Goal: Information Seeking & Learning: Check status

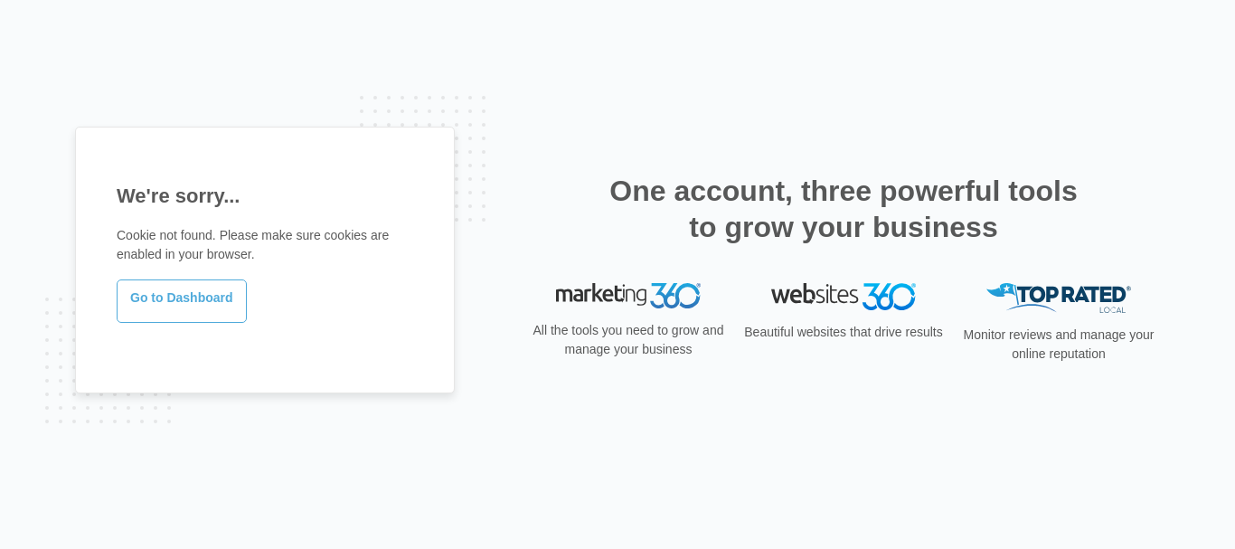
click at [174, 293] on link "Go to Dashboard" at bounding box center [182, 300] width 130 height 43
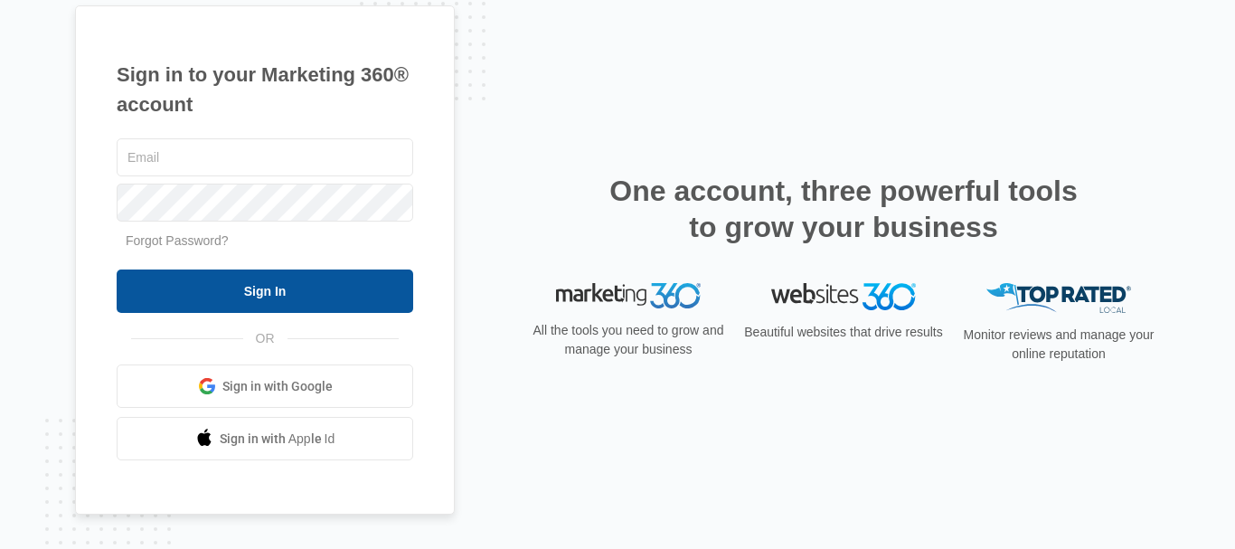
type input "[EMAIL_ADDRESS][DOMAIN_NAME]"
click at [287, 290] on input "Sign In" at bounding box center [265, 290] width 296 height 43
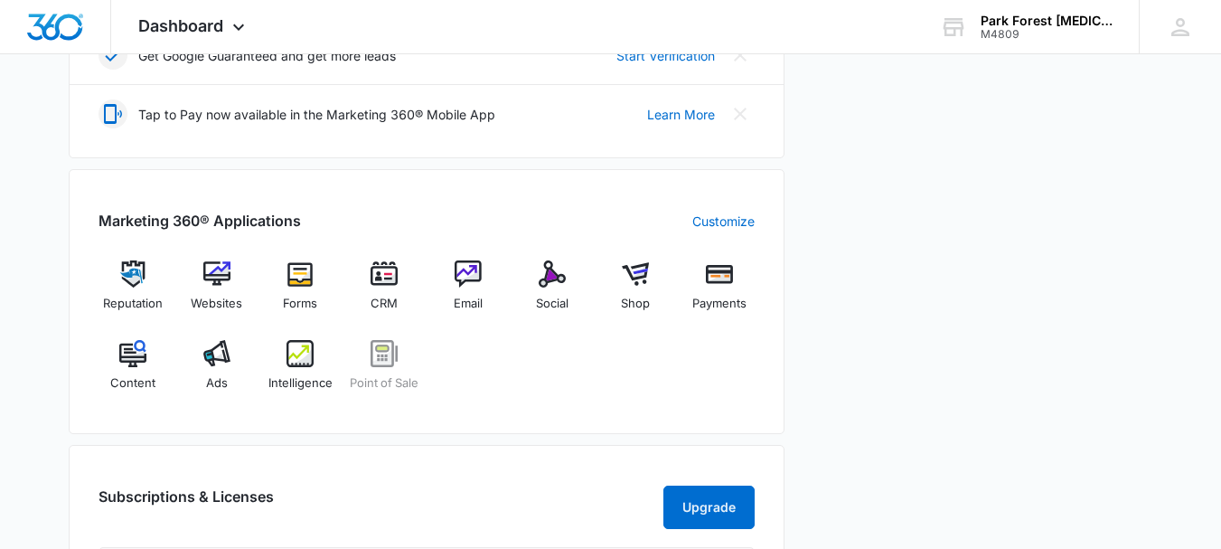
scroll to position [633, 0]
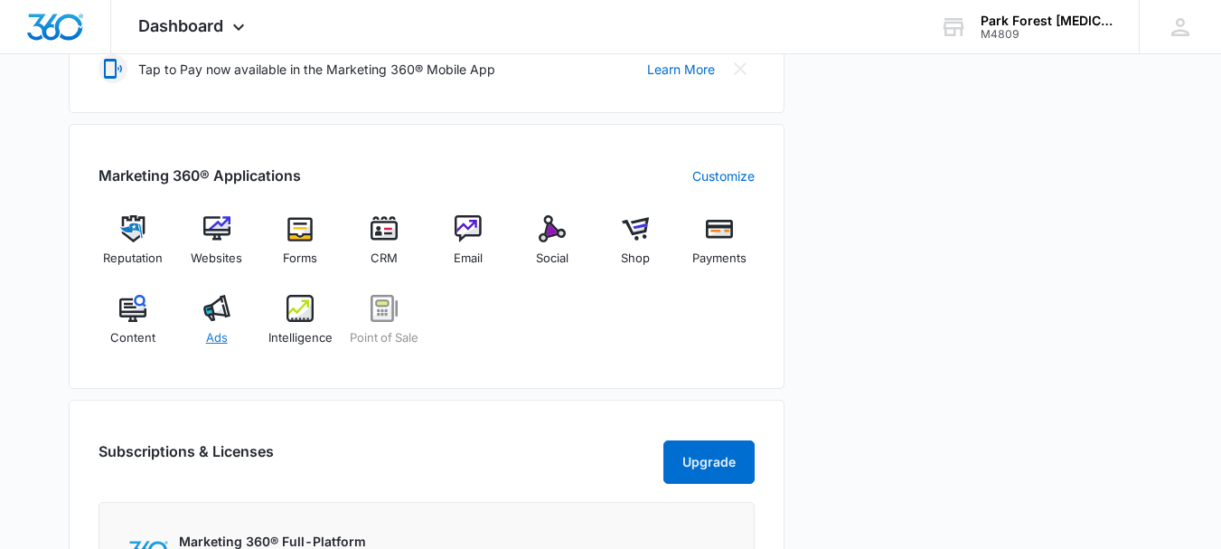
click at [221, 313] on img at bounding box center [216, 308] width 27 height 27
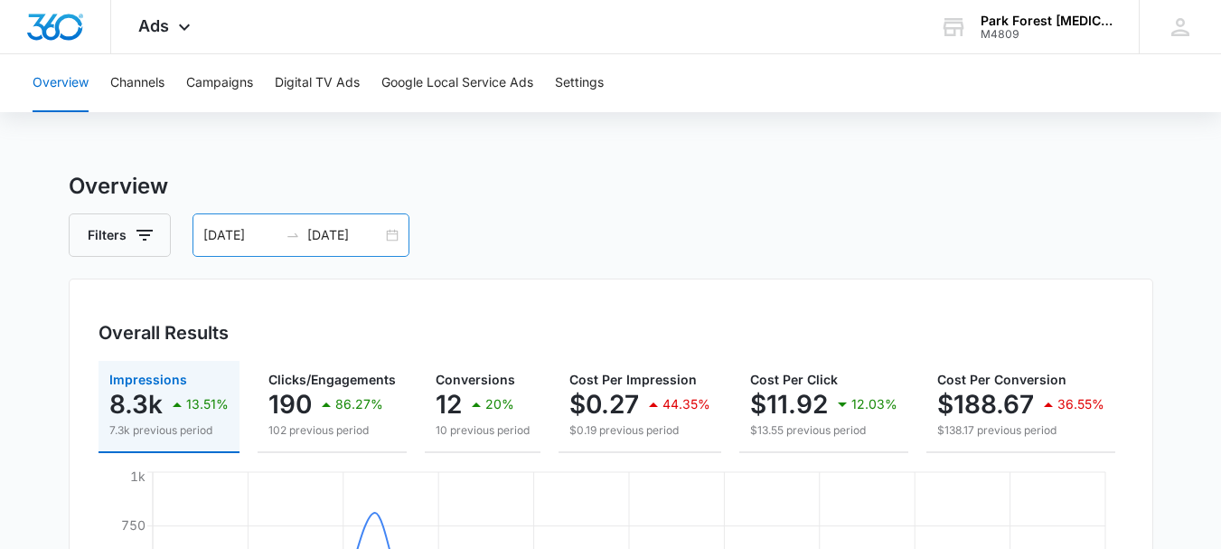
click at [258, 236] on input "07/01/2025" at bounding box center [240, 235] width 75 height 20
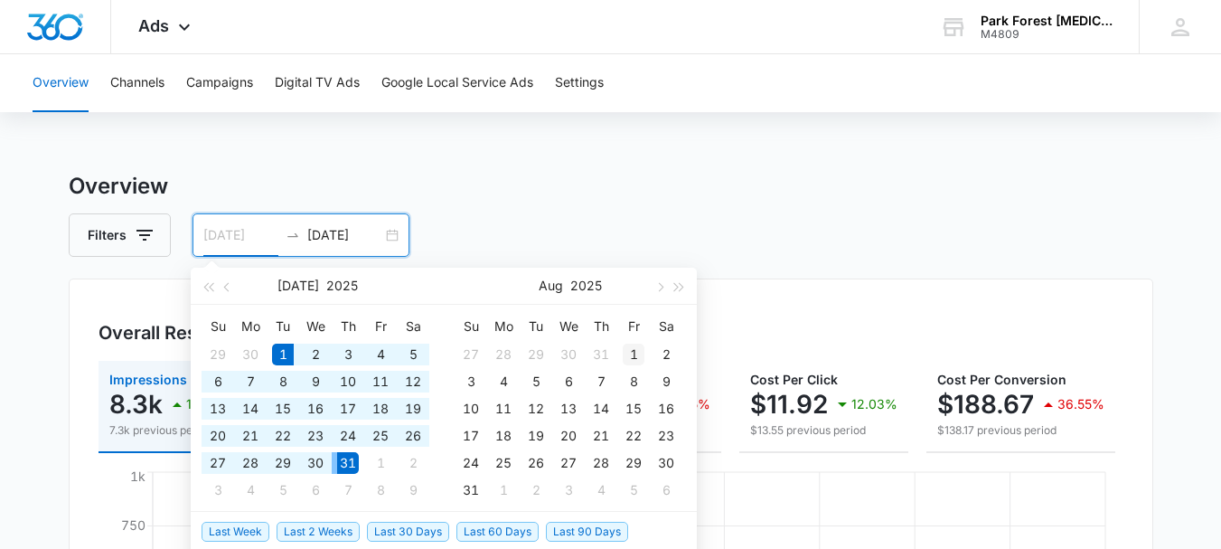
type input "08/01/2025"
click at [637, 353] on div "1" at bounding box center [634, 354] width 22 height 22
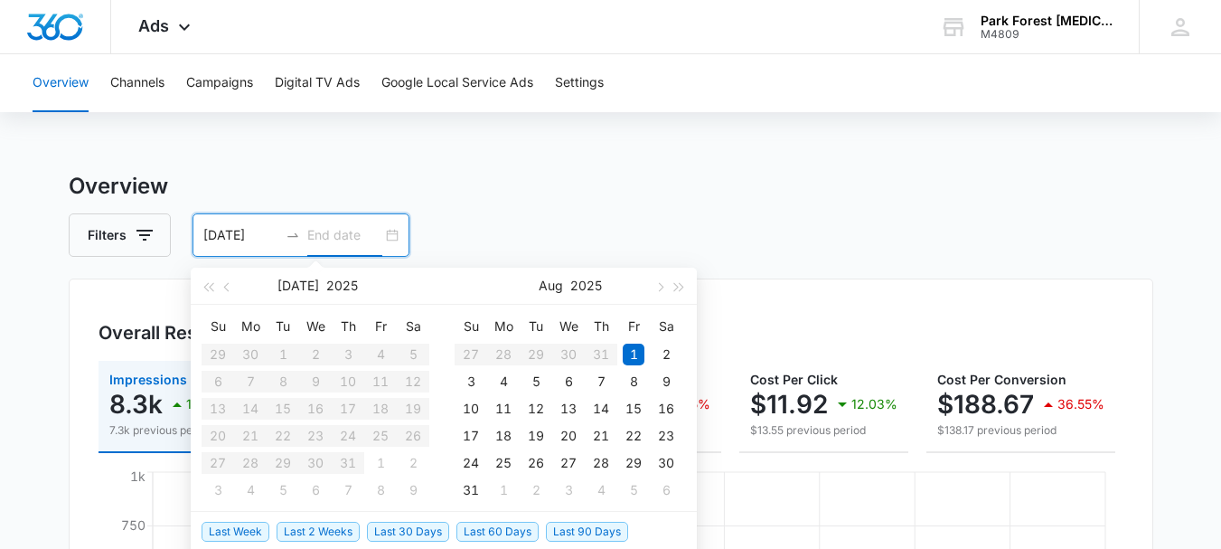
click at [390, 232] on div "08/01/2025" at bounding box center [301, 234] width 217 height 43
type input "08/02/2025"
type input "08/31/2025"
click at [467, 492] on div "31" at bounding box center [471, 490] width 22 height 22
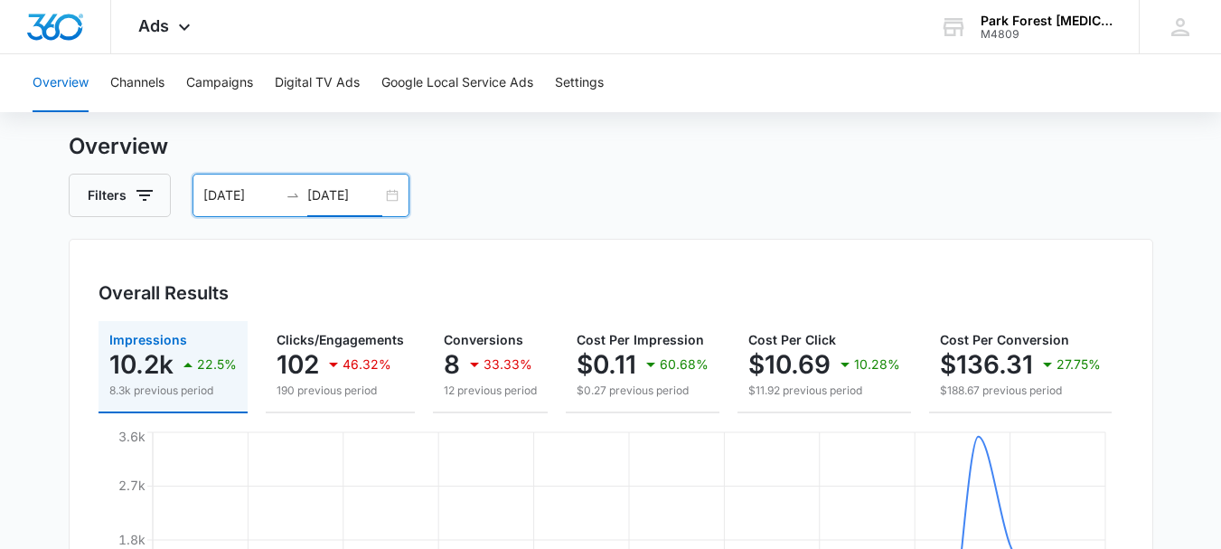
scroll to position [29, 0]
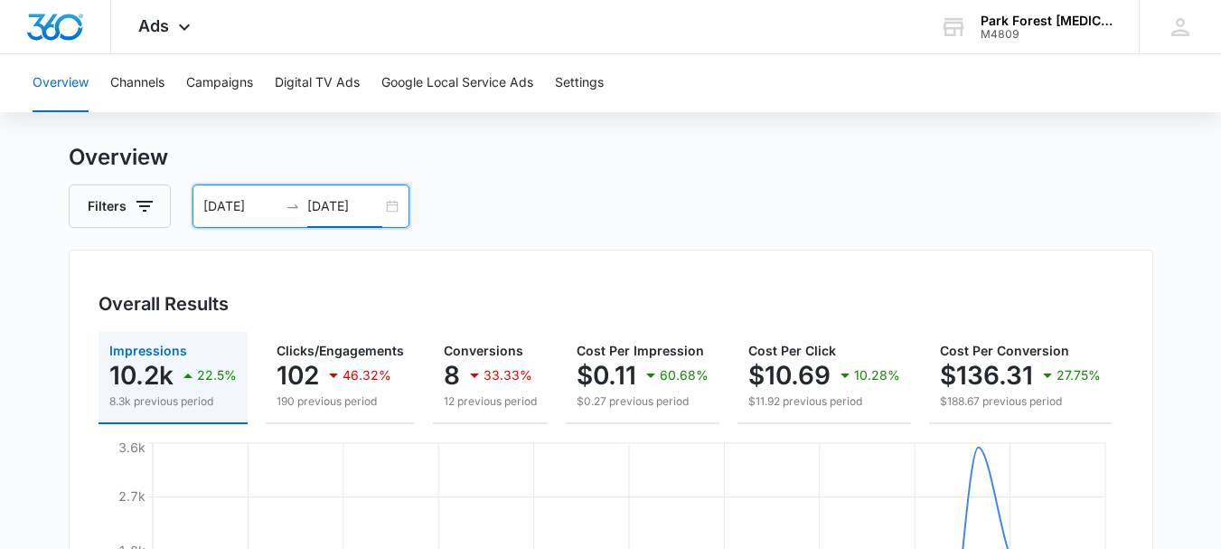
click at [254, 204] on input "08/01/2025" at bounding box center [240, 206] width 75 height 20
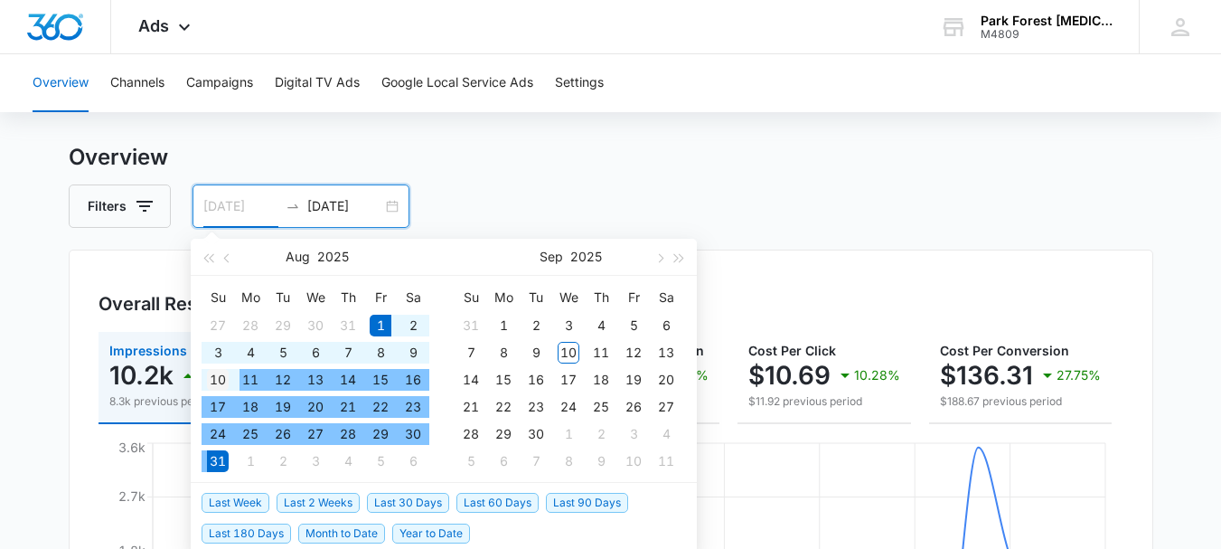
type input "08/10/2025"
click at [217, 381] on div "10" at bounding box center [218, 380] width 22 height 22
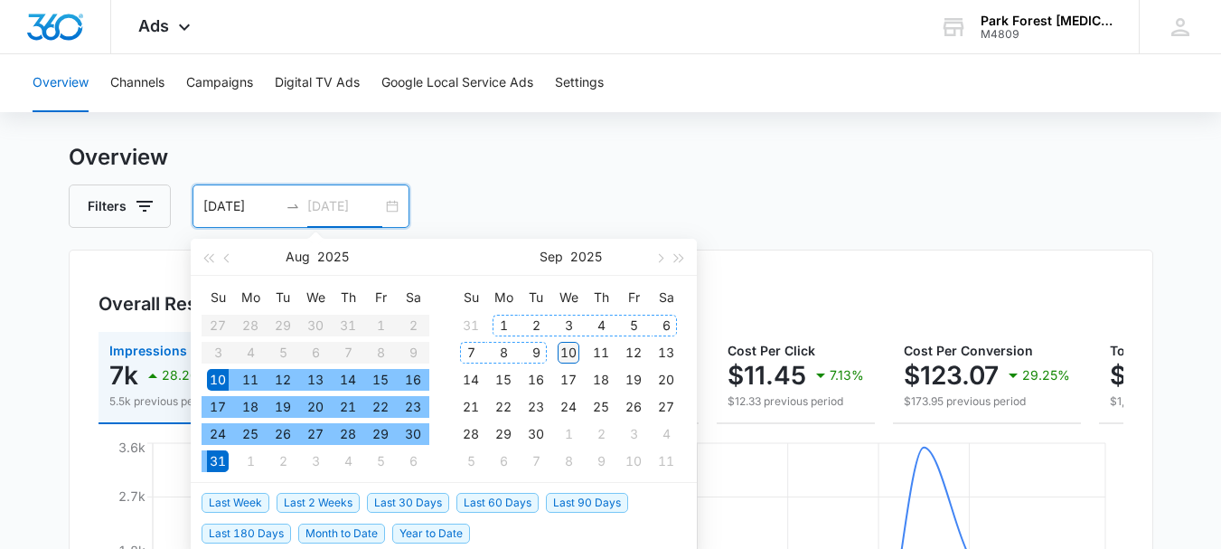
type input "09/10/2025"
click at [564, 350] on div "10" at bounding box center [569, 353] width 22 height 22
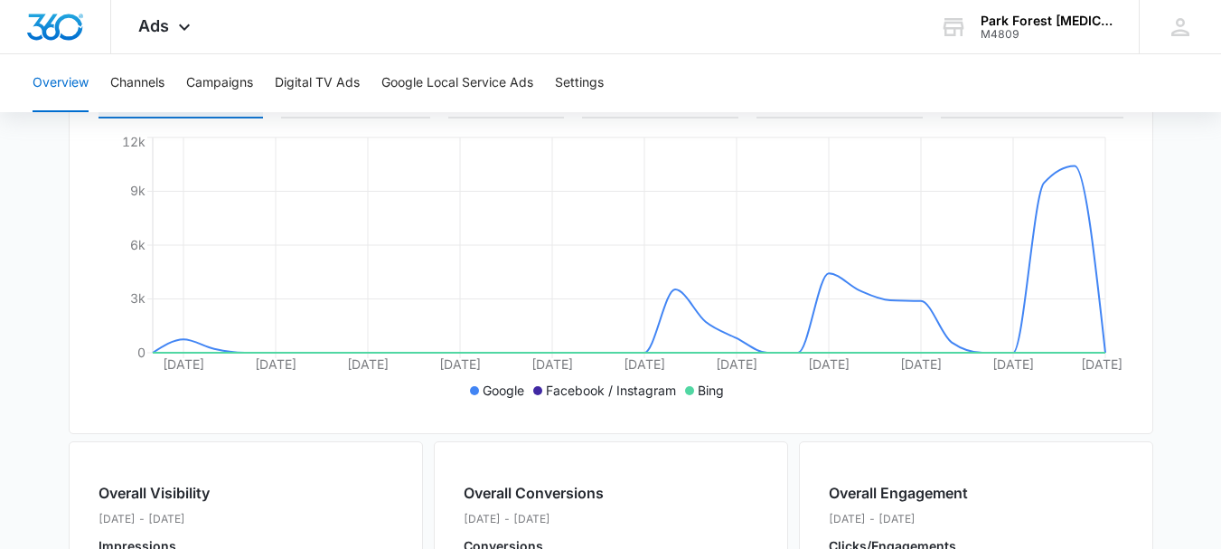
scroll to position [0, 0]
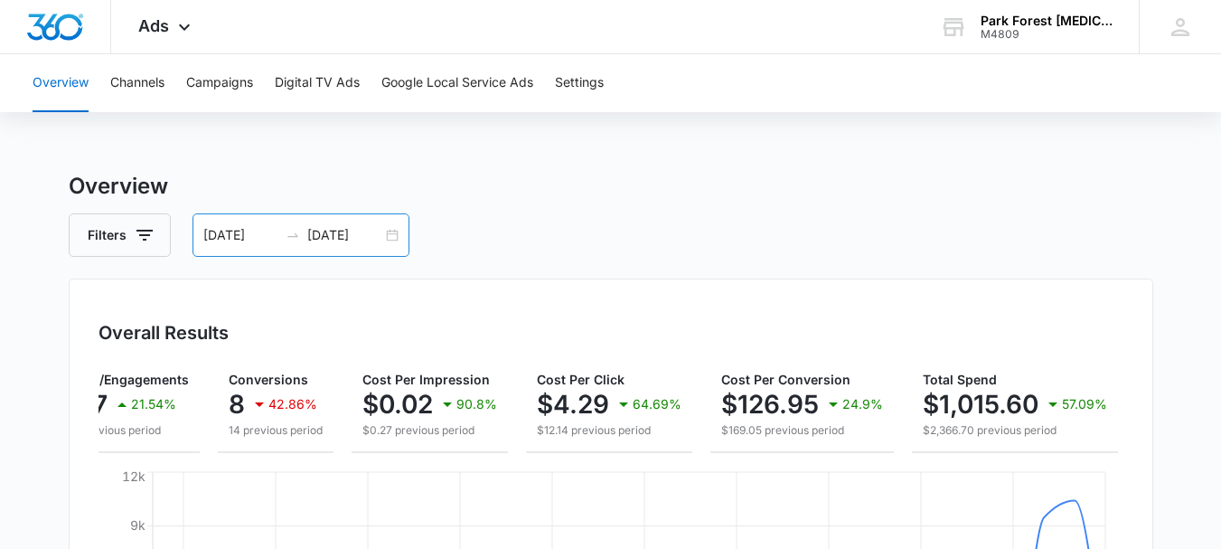
click at [260, 242] on input "08/10/2025" at bounding box center [240, 235] width 75 height 20
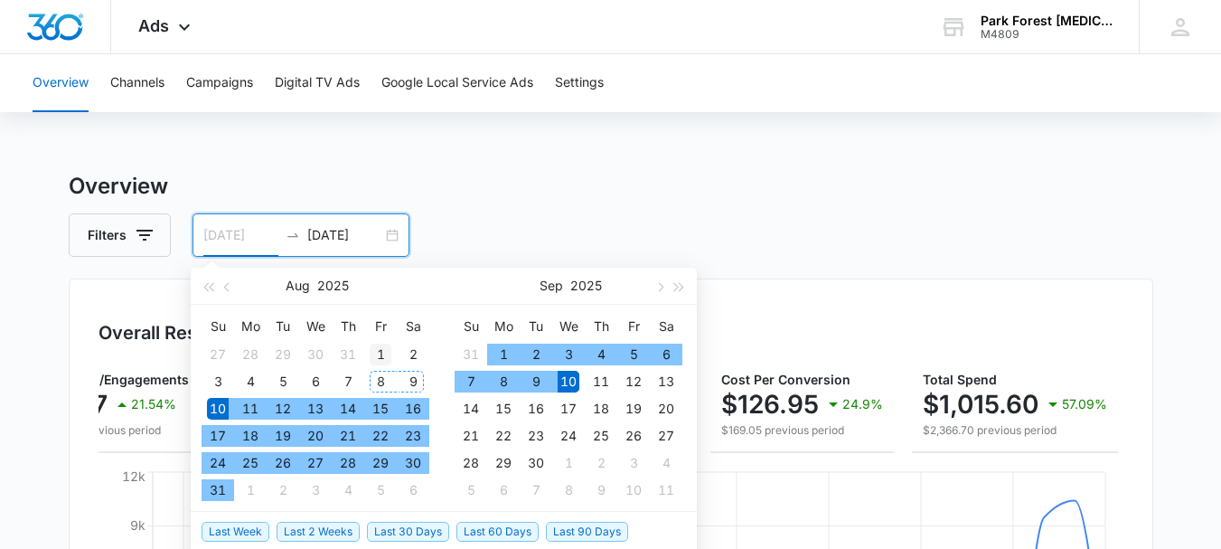
type input "08/01/2025"
click at [371, 351] on div "1" at bounding box center [381, 354] width 22 height 22
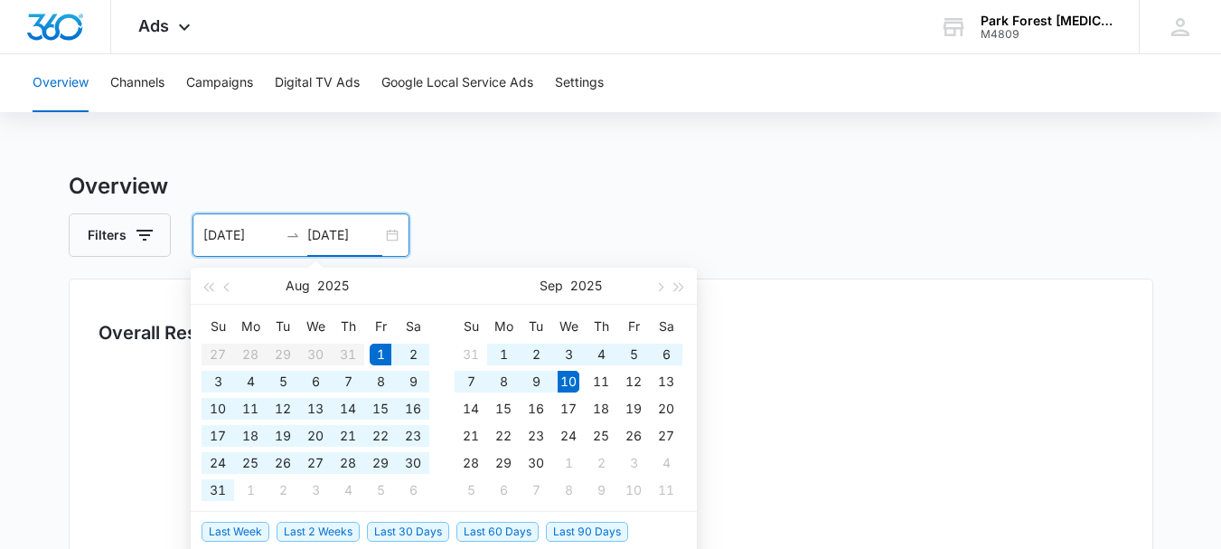
click at [338, 237] on input "09/10/2025" at bounding box center [344, 235] width 75 height 20
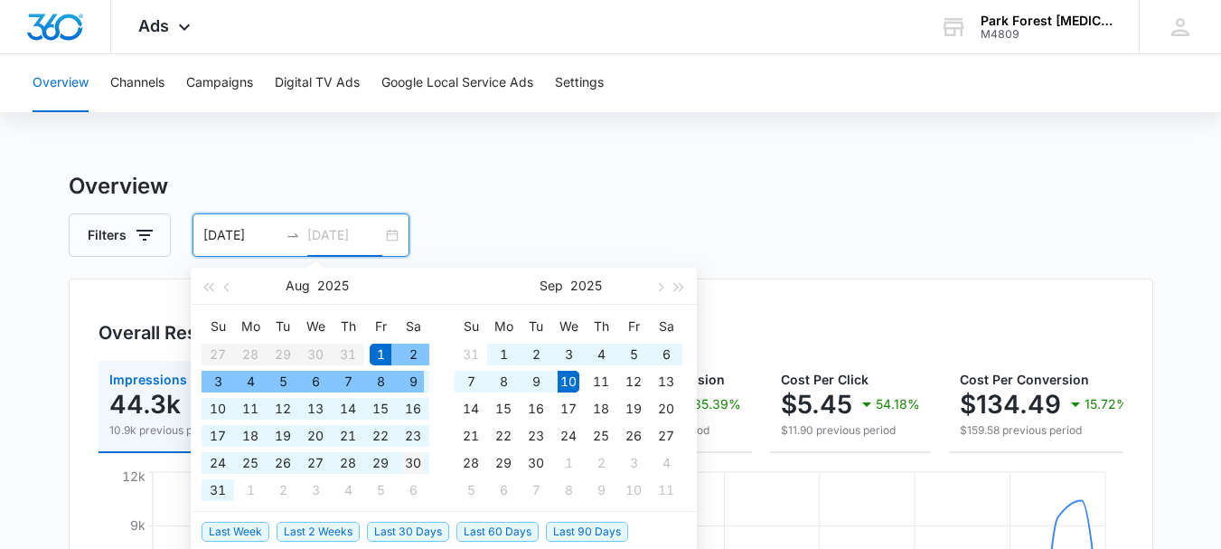
type input "08/30/2025"
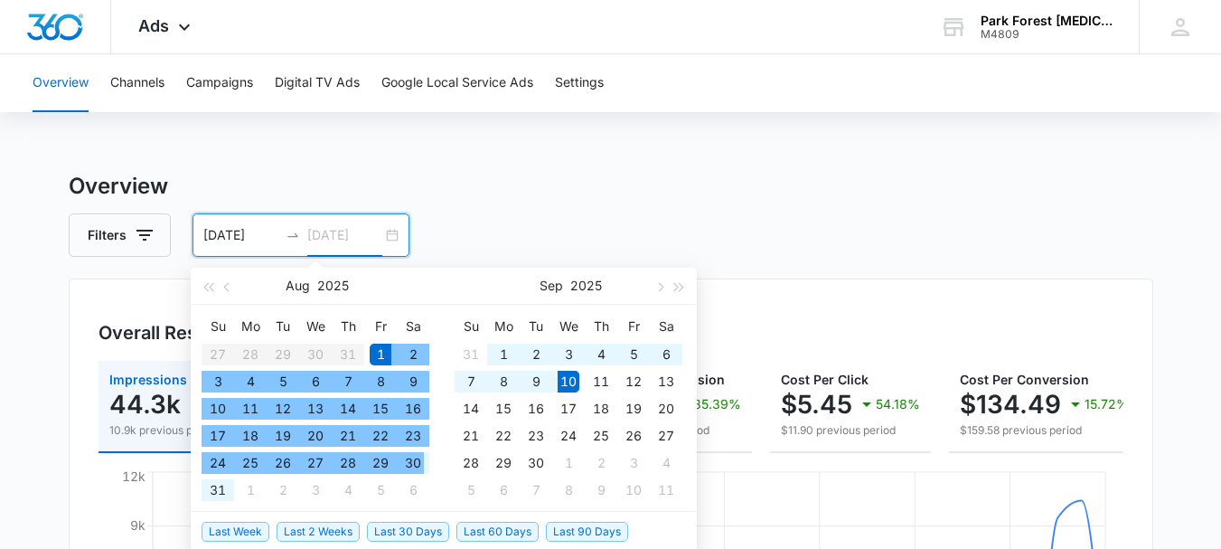
click at [415, 457] on div "30" at bounding box center [413, 463] width 22 height 22
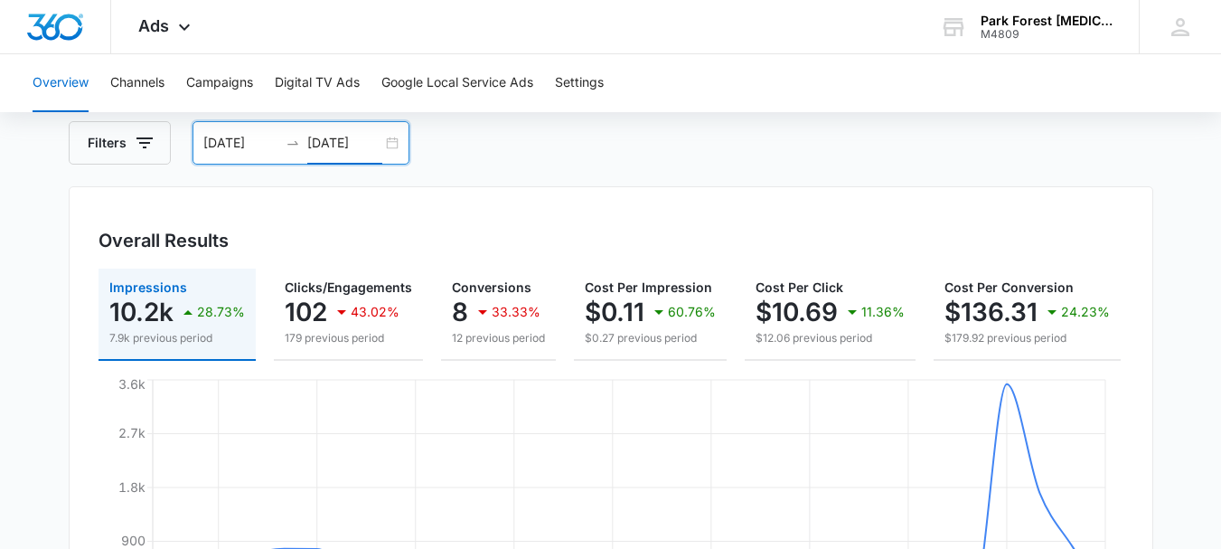
scroll to position [90, 0]
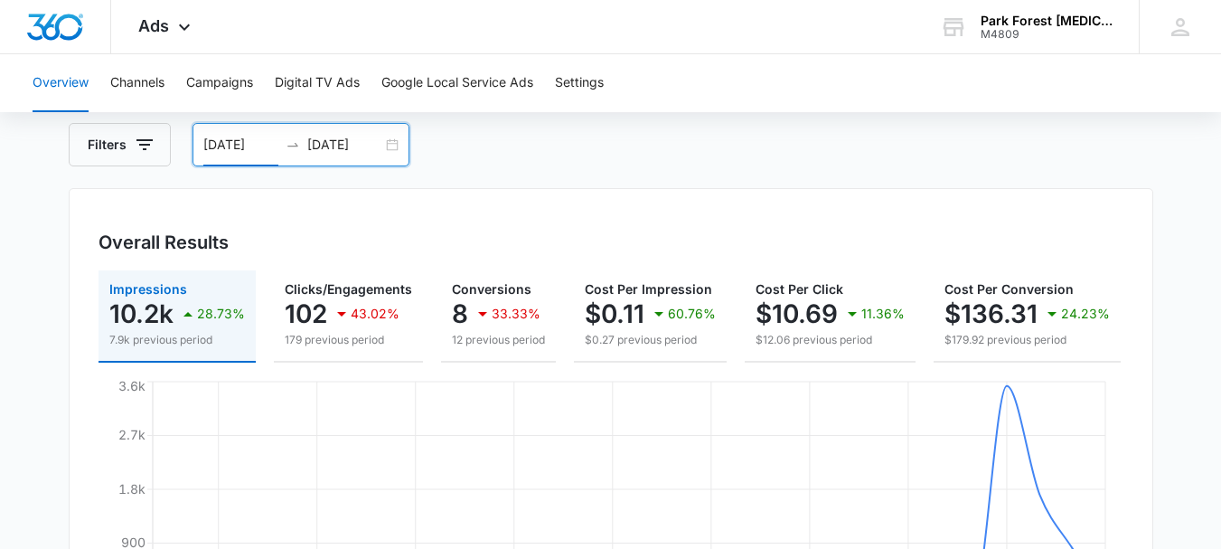
click at [227, 142] on input "08/01/2025" at bounding box center [240, 145] width 75 height 20
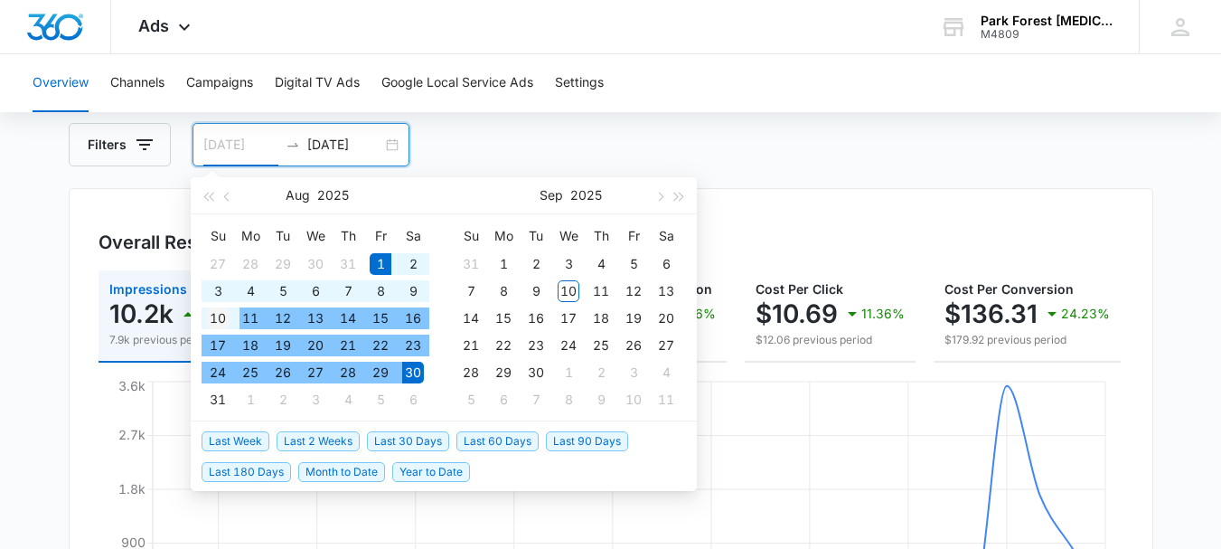
type input "08/10/2025"
click at [217, 314] on div "10" at bounding box center [218, 318] width 22 height 22
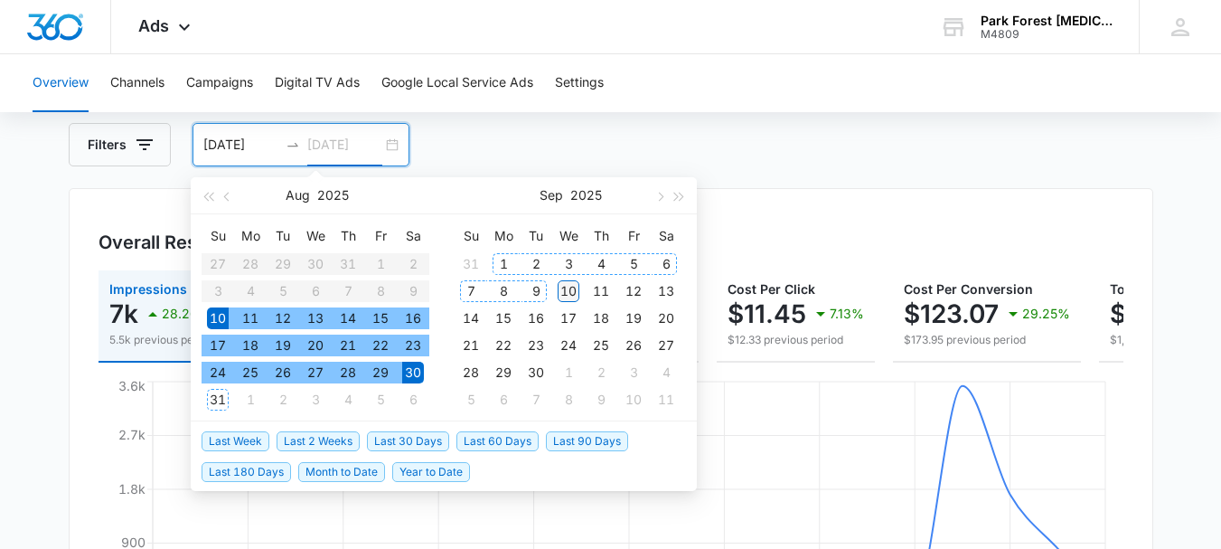
type input "09/10/2025"
click at [565, 291] on div "10" at bounding box center [569, 291] width 22 height 22
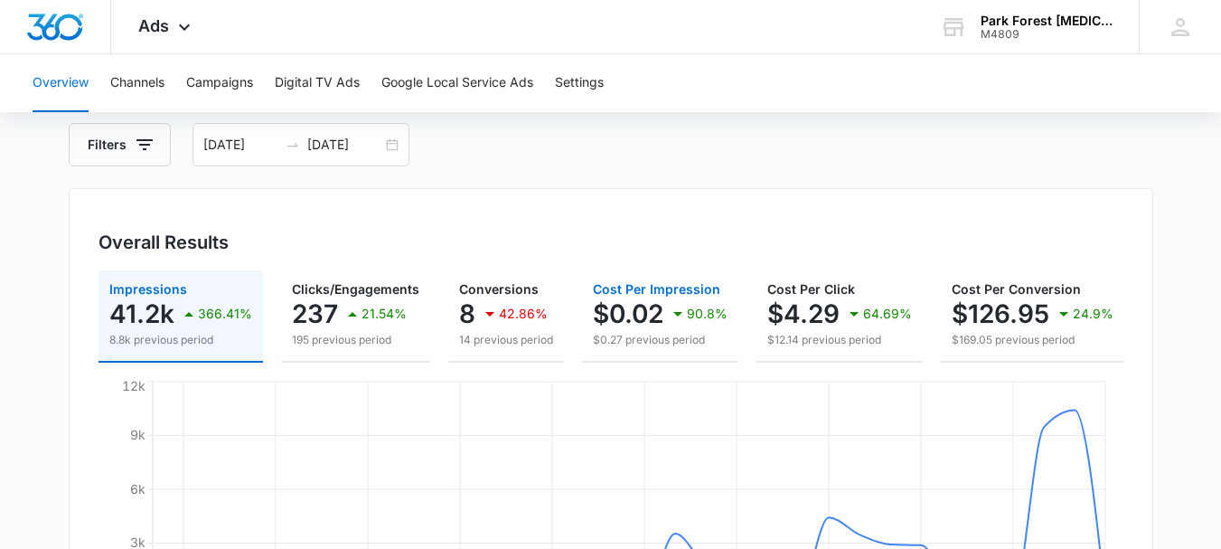
drag, startPoint x: 773, startPoint y: 359, endPoint x: 851, endPoint y: 366, distance: 78.1
click at [851, 362] on div "Impressions 41.2k 366.41% 8.8k previous period Clicks/Engagements 237 21.54% 19…" at bounding box center [611, 316] width 1025 height 92
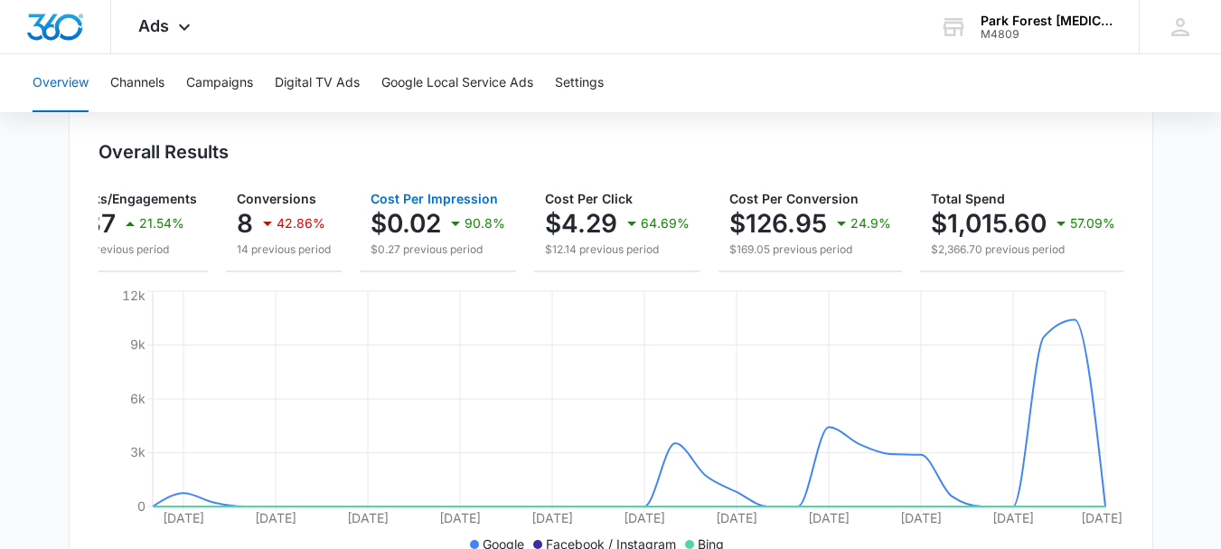
scroll to position [0, 223]
click at [859, 136] on div "Overall Results Impressions 41.2k 366.41% 8.8k previous period Clicks/Engagemen…" at bounding box center [611, 343] width 1085 height 490
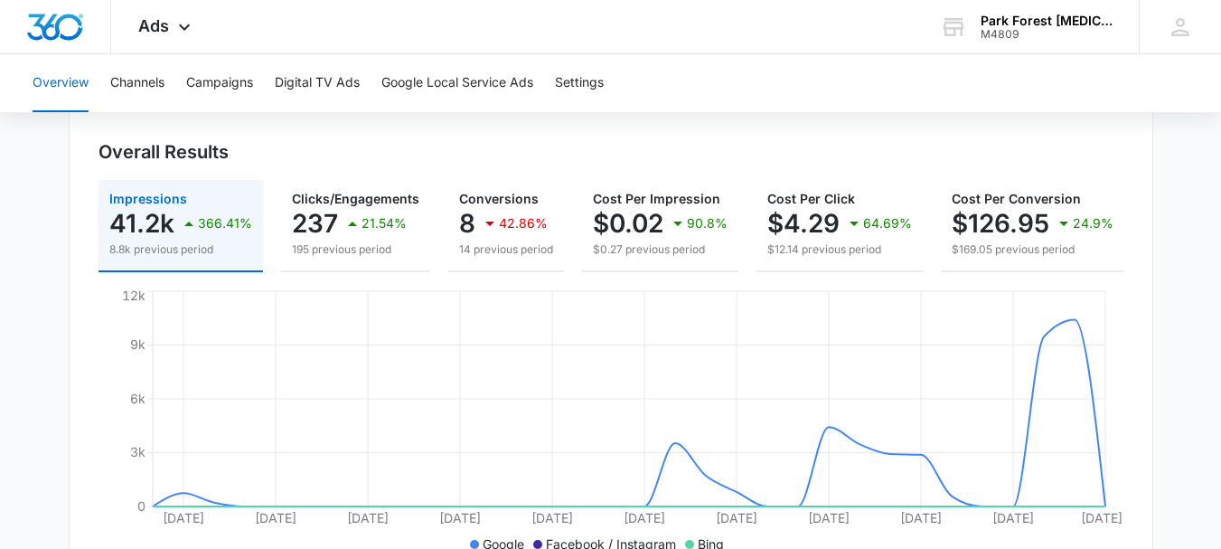
scroll to position [0, 230]
